Goal: Task Accomplishment & Management: Manage account settings

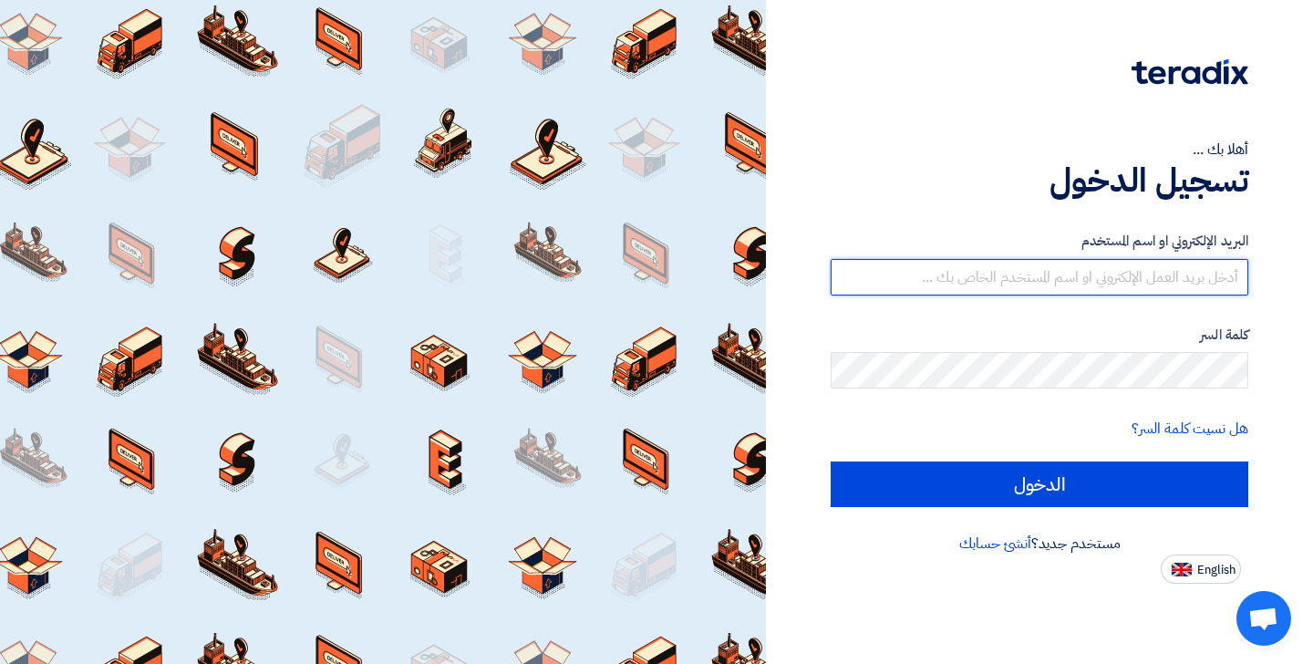
type input "[EMAIL_ADDRESS][DOMAIN_NAME]"
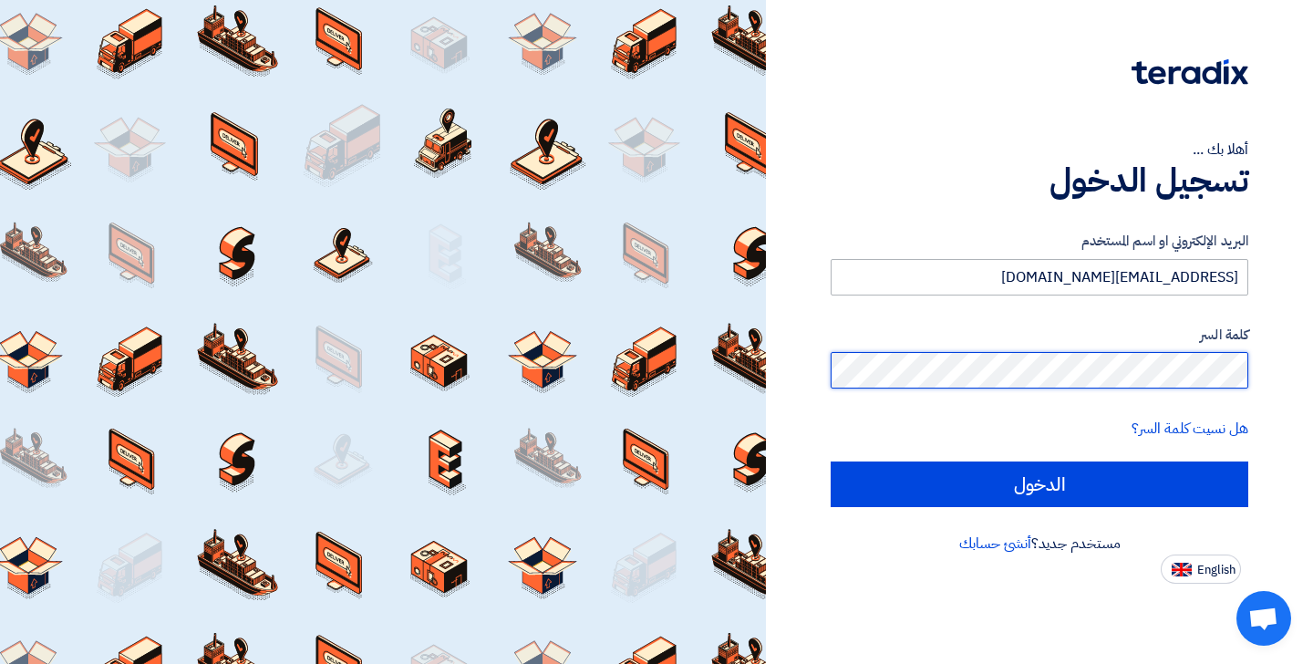
click at [1039, 483] on input "الدخول" at bounding box center [1039, 484] width 418 height 46
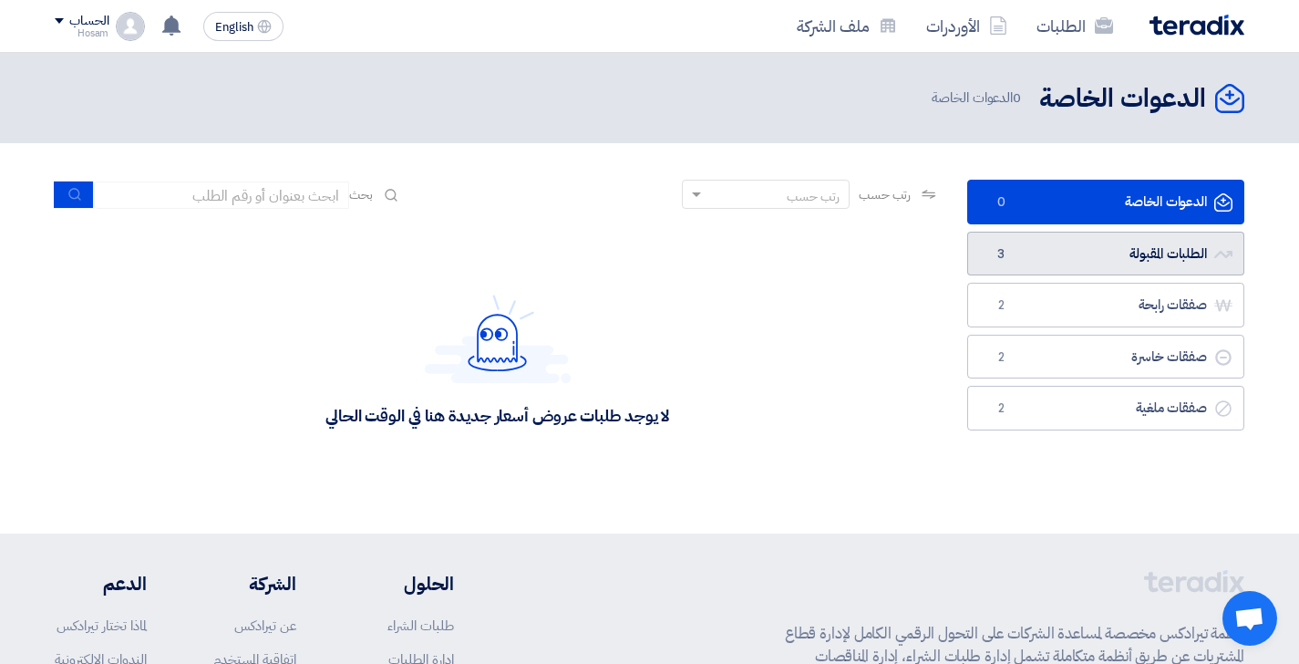
click at [1114, 254] on link "الطلبات المقبولة الطلبات المقبولة 3" at bounding box center [1105, 254] width 277 height 45
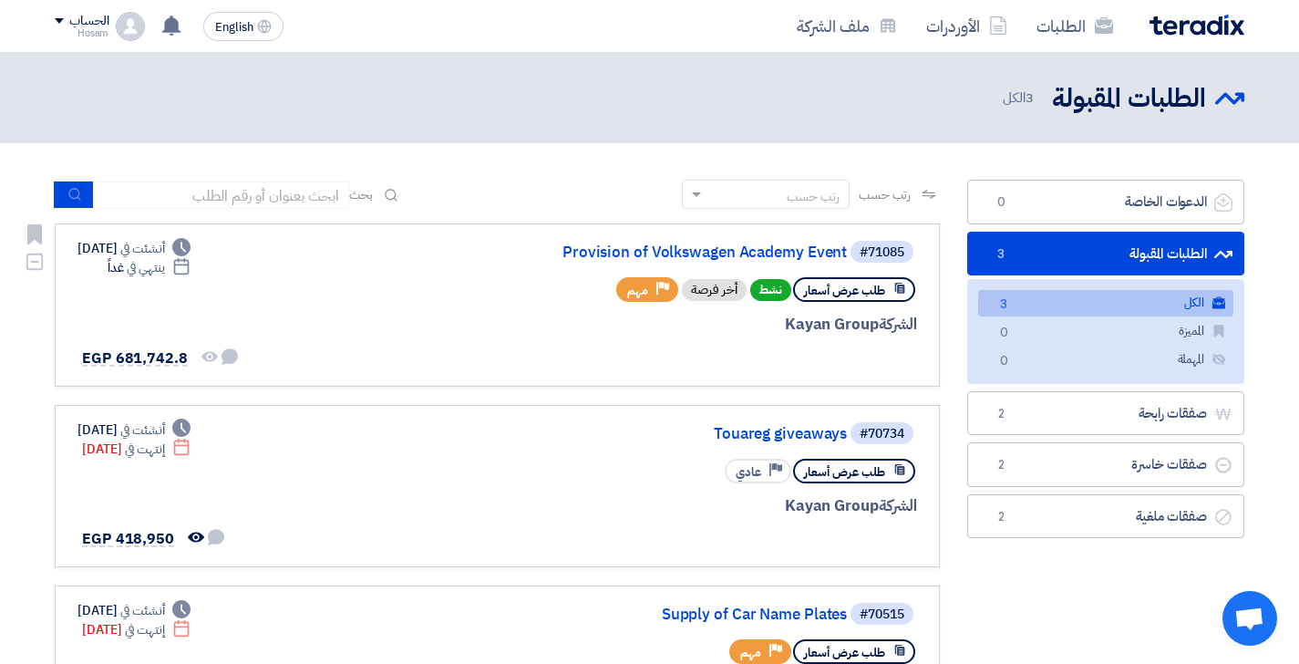
click at [514, 296] on div "طلب عرض أسعار نشط أخر فرصة Priority مهم" at bounding box center [698, 289] width 438 height 32
click at [851, 331] on div "الشركة Kayan Group" at bounding box center [698, 325] width 438 height 24
click at [126, 356] on span "EGP 681,742.8" at bounding box center [135, 358] width 106 height 22
click at [500, 327] on div "الشركة Kayan Group" at bounding box center [698, 325] width 438 height 24
click at [877, 329] on div "الشركة Kayan Group" at bounding box center [698, 325] width 438 height 24
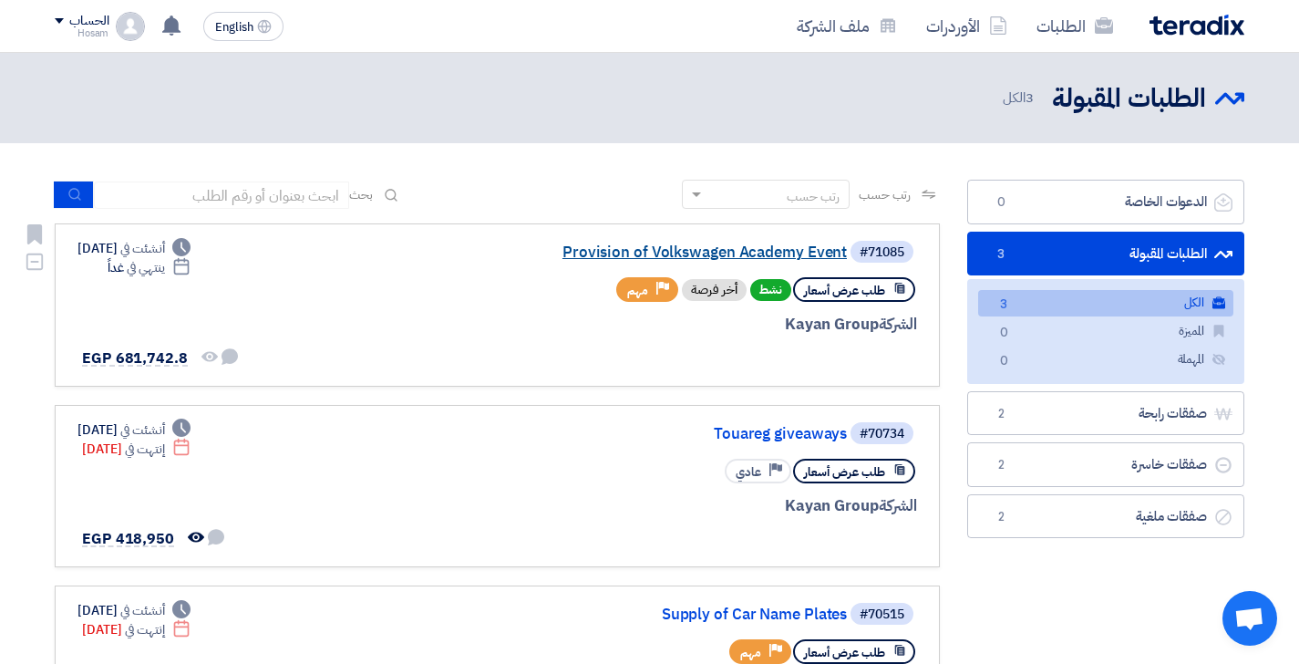
click at [771, 248] on link "Provision of Volkswagen Academy Event" at bounding box center [664, 252] width 365 height 16
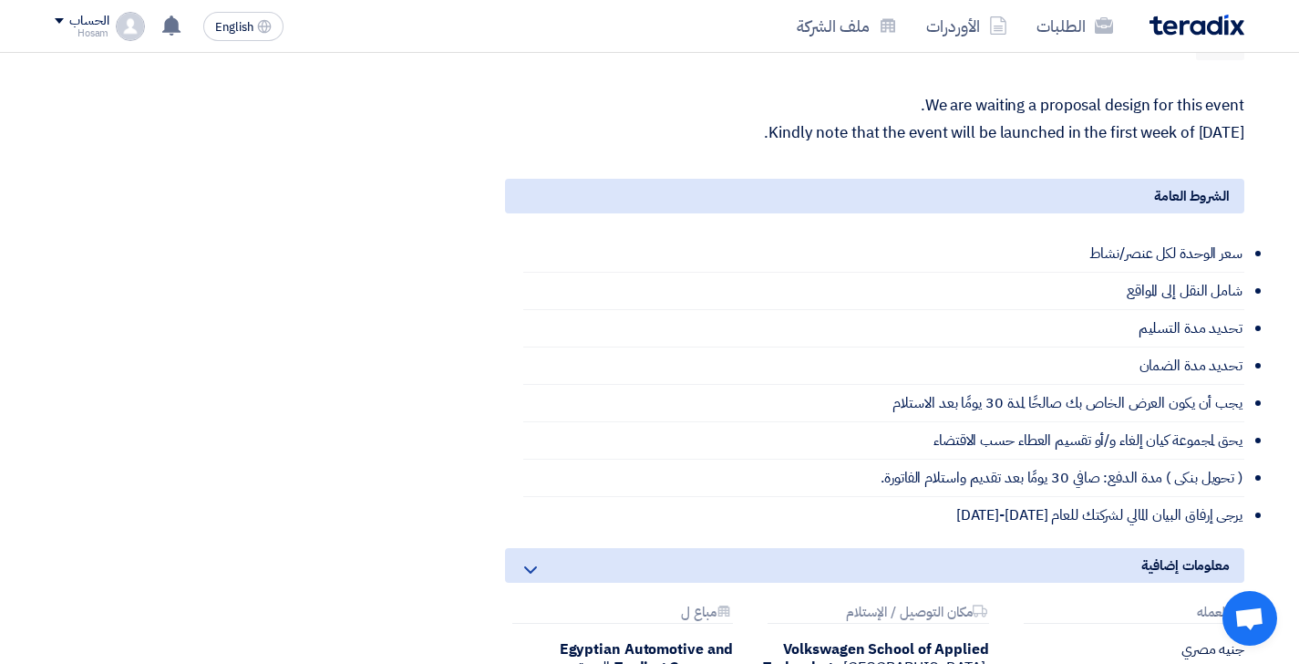
scroll to position [1995, 0]
